Goal: Information Seeking & Learning: Find specific fact

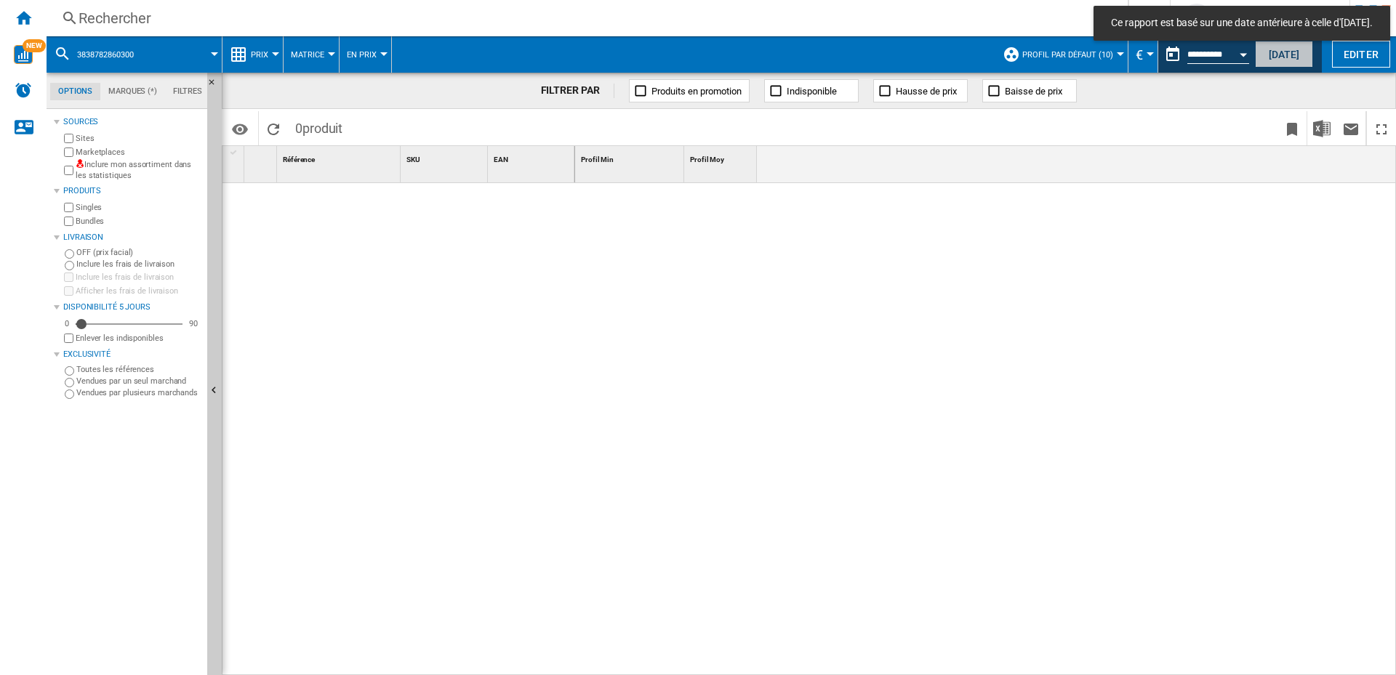
click at [1255, 52] on button "[DATE]" at bounding box center [1284, 54] width 58 height 27
click at [159, 21] on div "Rechercher" at bounding box center [584, 18] width 1011 height 20
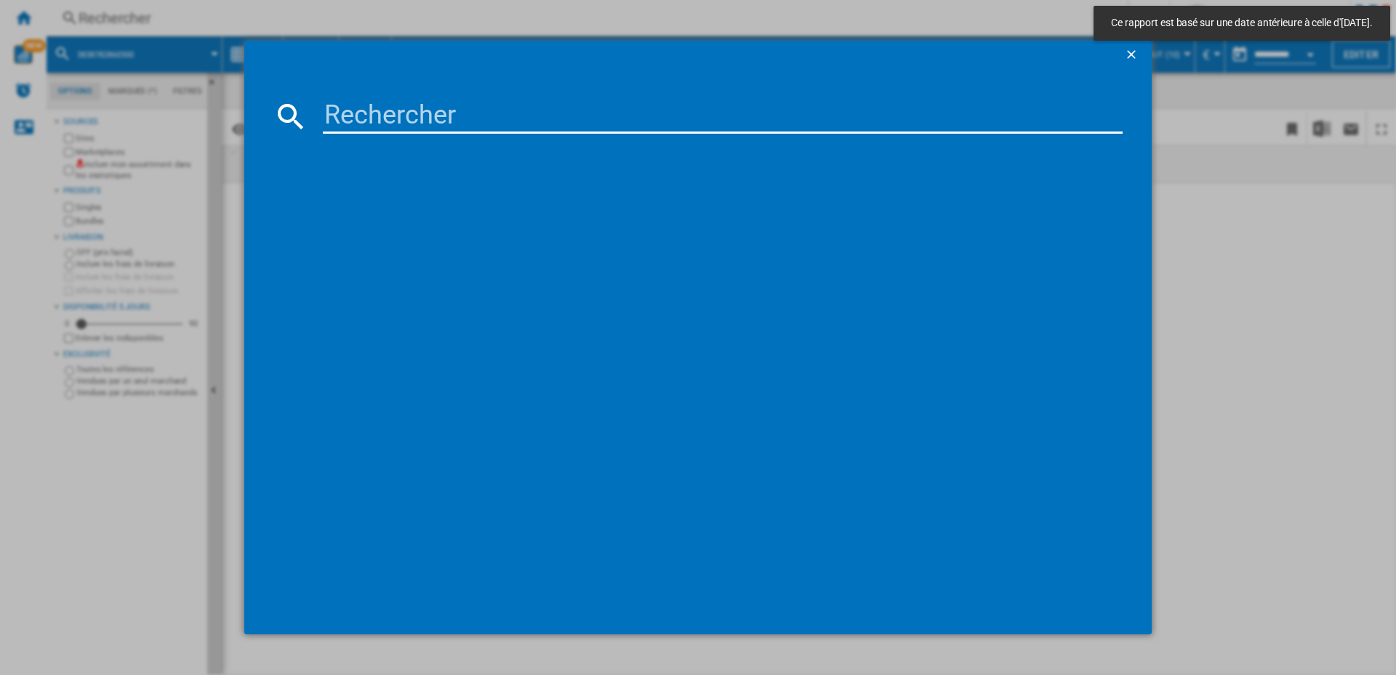
click at [416, 127] on input at bounding box center [723, 116] width 800 height 35
paste input "8436555026134"
type input "8436555026134"
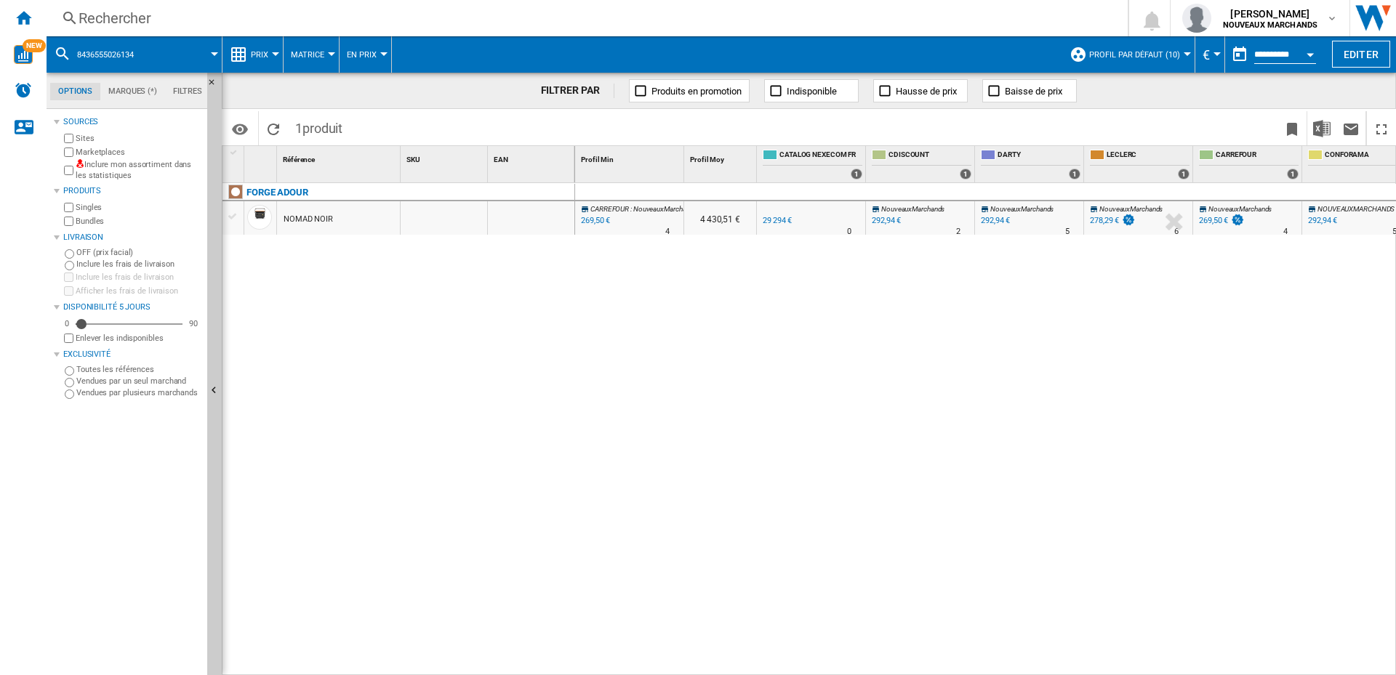
click at [987, 217] on div "292,94 €" at bounding box center [995, 220] width 29 height 9
click at [884, 216] on div "292,94 €" at bounding box center [886, 220] width 29 height 9
click at [111, 12] on div "Rechercher" at bounding box center [584, 18] width 1011 height 20
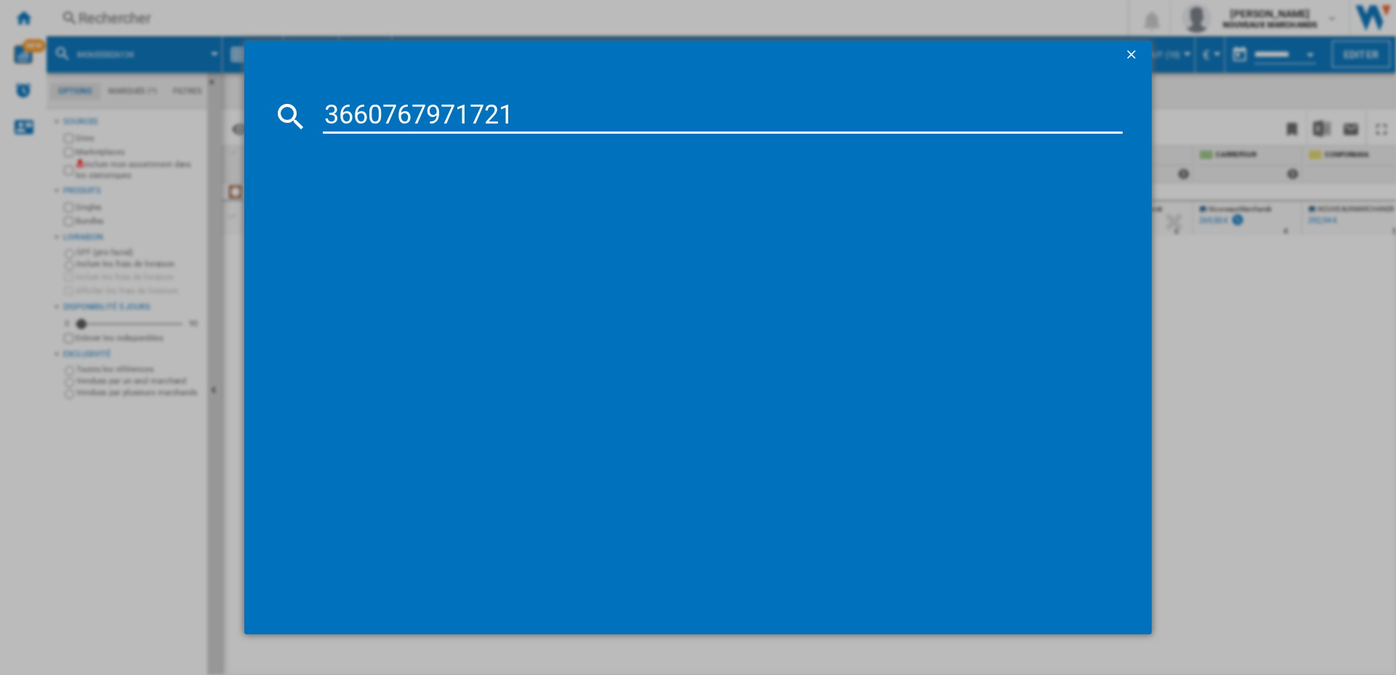
type input "3660767971721"
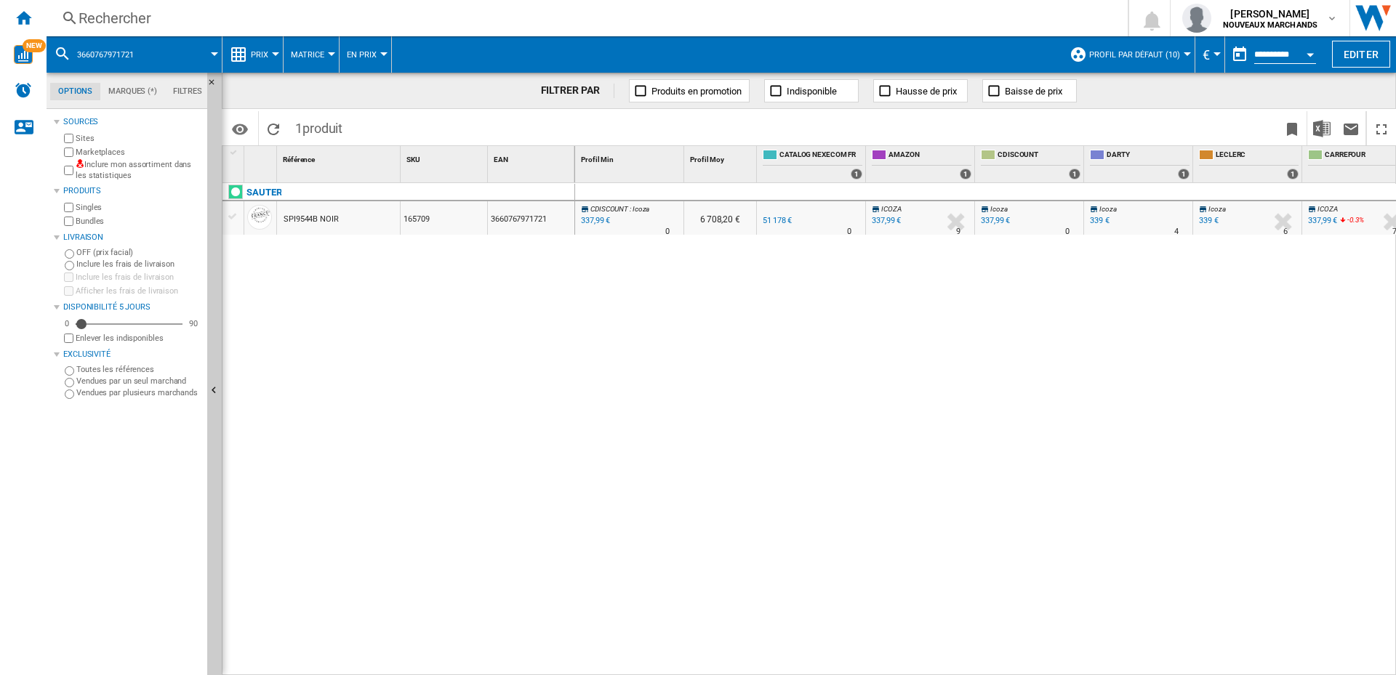
click at [726, 261] on div "CDISCOUNT : Icoza -1.0 % 337,99 € % N/A 0 CDISCOUNT : Icoza 6 708,20 € -1.0 % 5…" at bounding box center [986, 429] width 822 height 493
click at [883, 217] on div "337,99 €" at bounding box center [886, 220] width 29 height 9
